Goal: Task Accomplishment & Management: Manage account settings

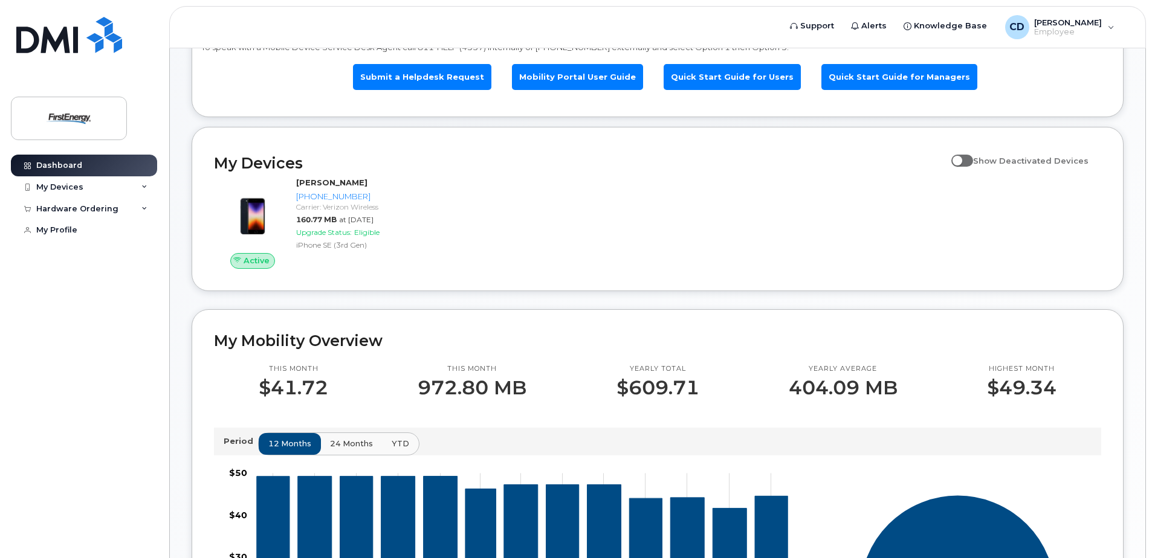
scroll to position [242, 0]
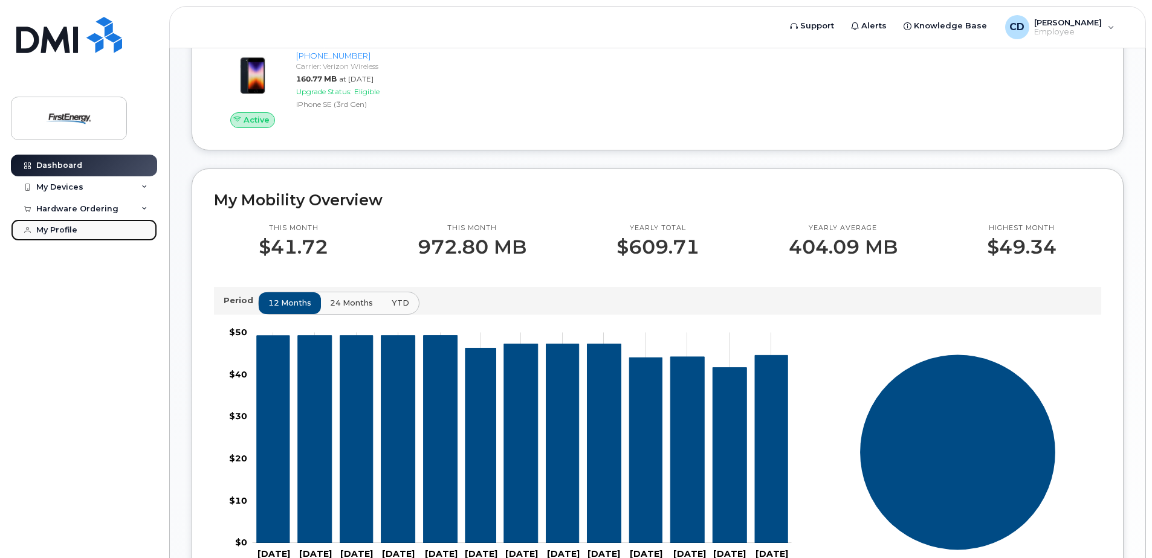
click at [57, 231] on div "My Profile" at bounding box center [56, 230] width 41 height 10
